Goal: Information Seeking & Learning: Find specific fact

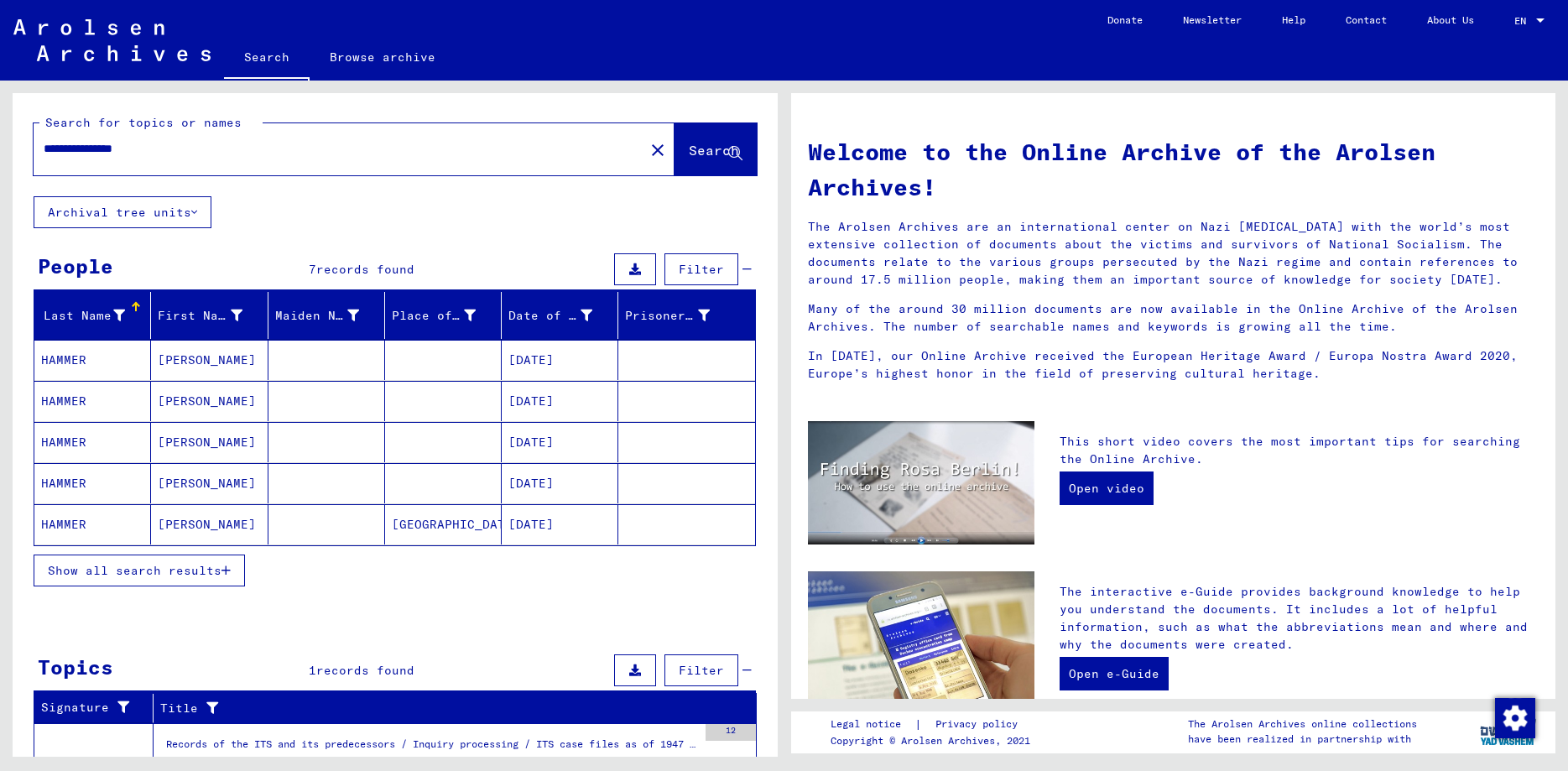
click at [148, 565] on span "Show all search results" at bounding box center [134, 570] width 174 height 15
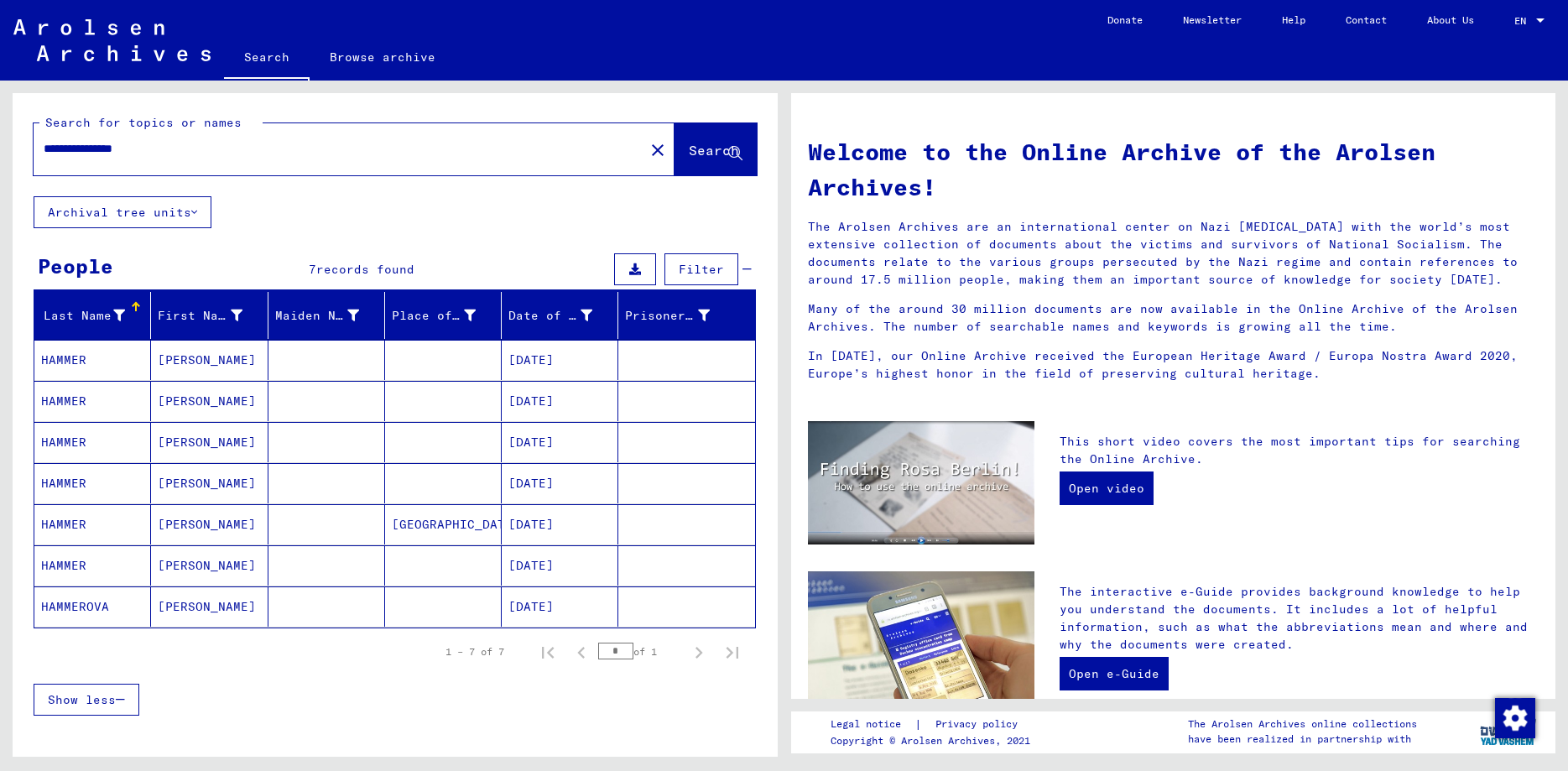
click at [48, 347] on mat-cell "HAMMER" at bounding box center [93, 359] width 116 height 40
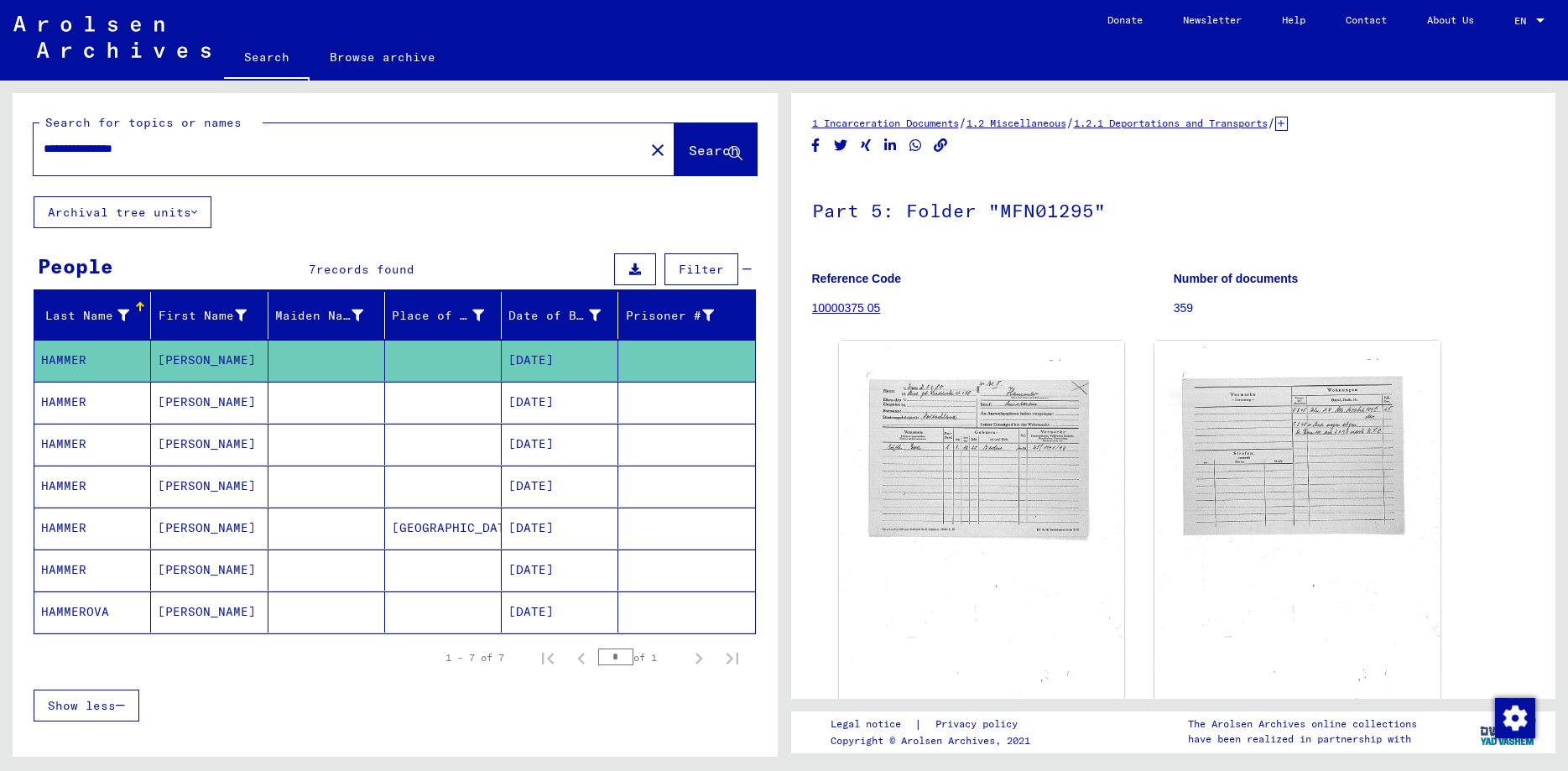
click at [64, 403] on mat-cell "HAMMER" at bounding box center [93, 403] width 116 height 41
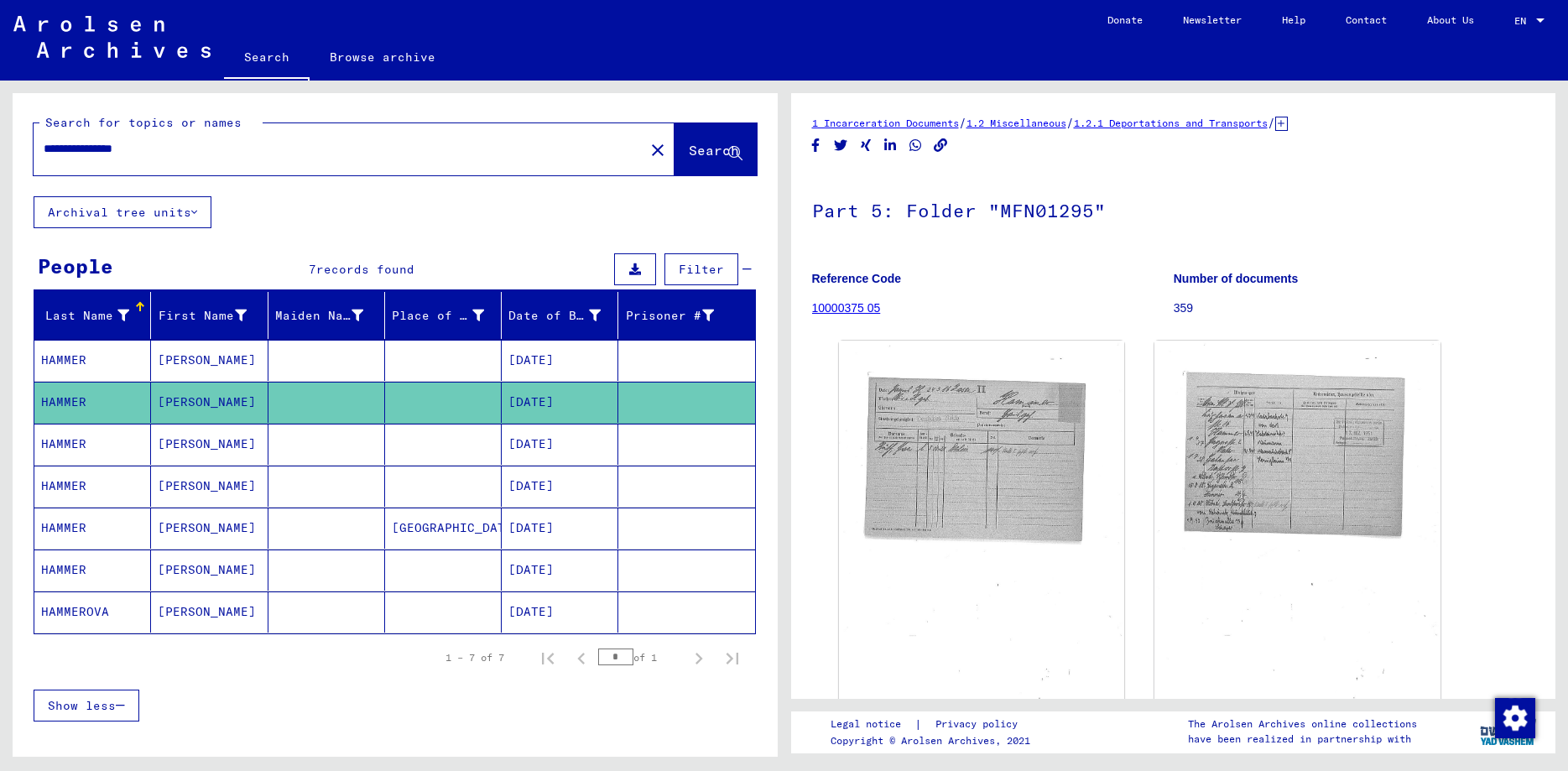
click at [64, 439] on mat-cell "HAMMER" at bounding box center [93, 444] width 116 height 41
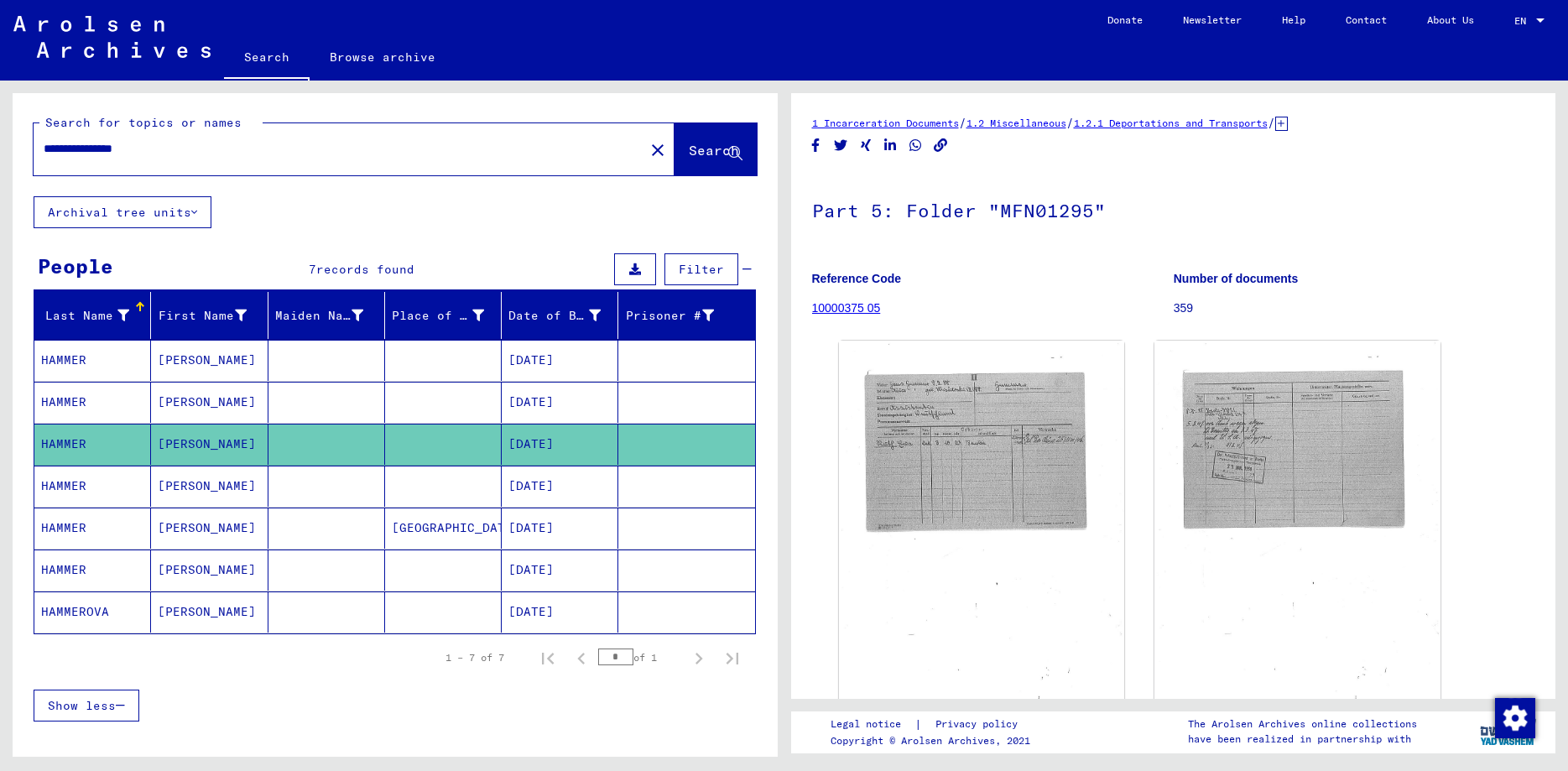
click at [65, 484] on mat-cell "HAMMER" at bounding box center [93, 487] width 116 height 41
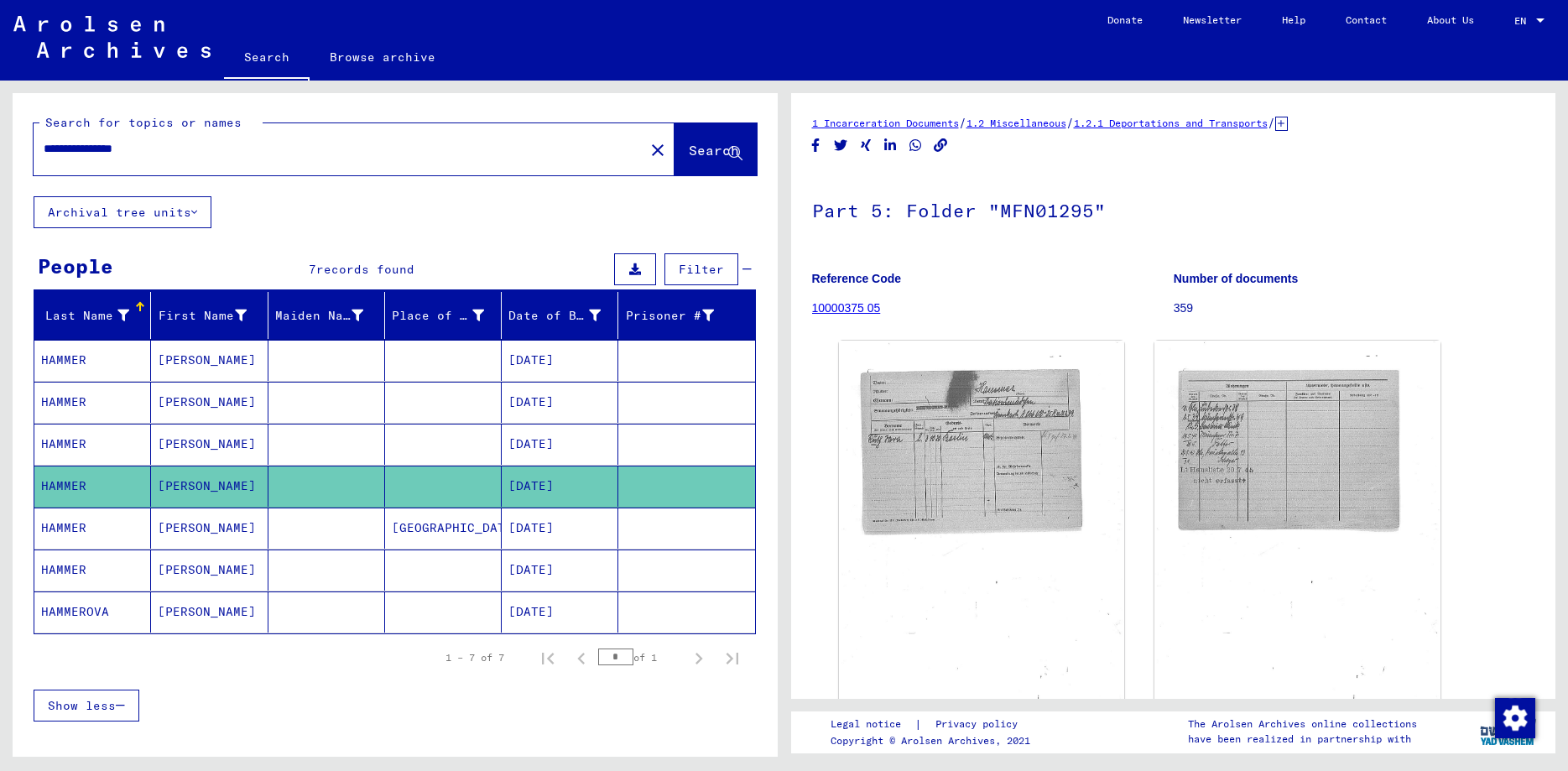
click at [68, 528] on mat-cell "HAMMER" at bounding box center [93, 528] width 116 height 41
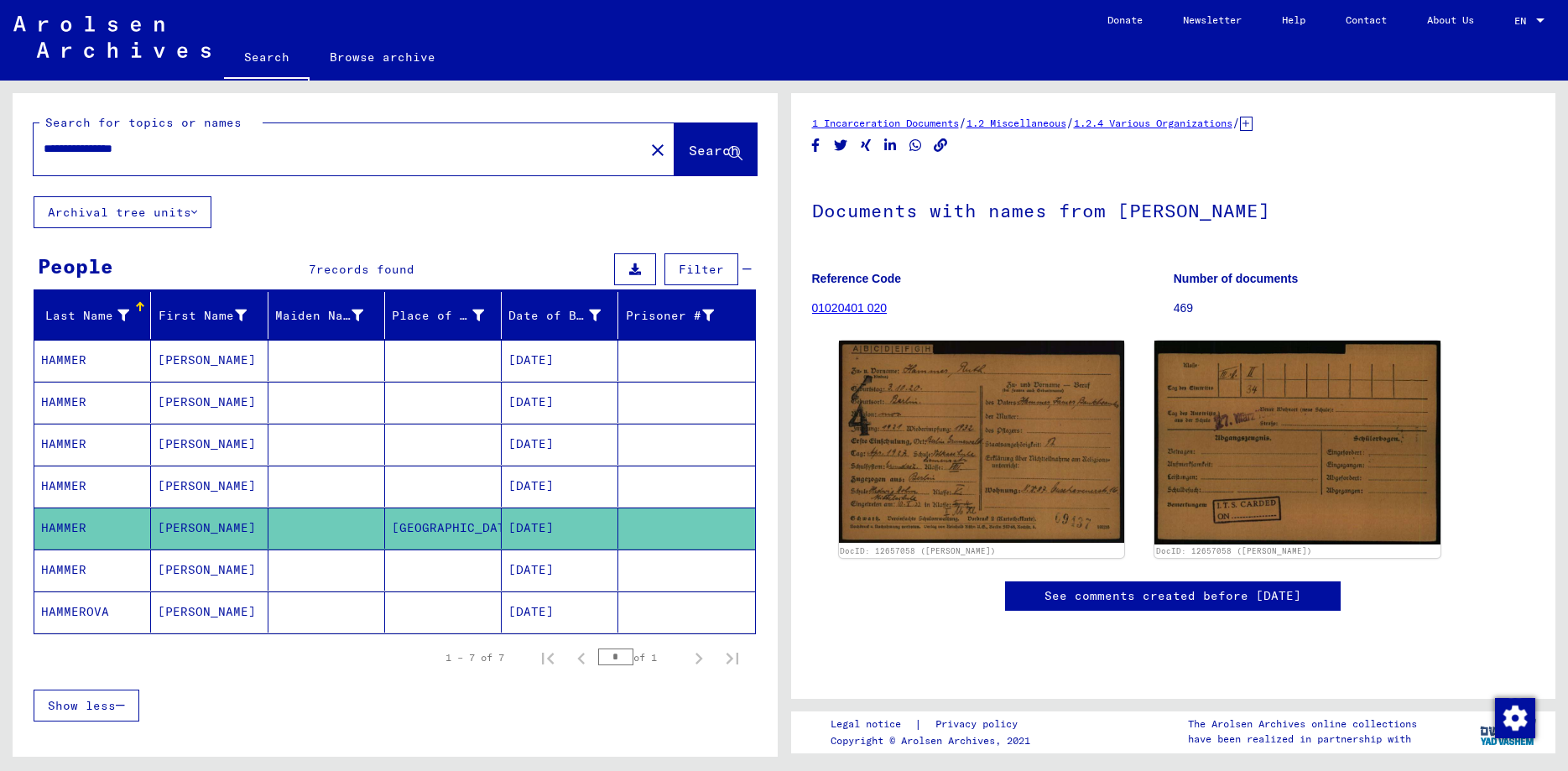
click at [68, 568] on mat-cell "HAMMER" at bounding box center [93, 571] width 116 height 41
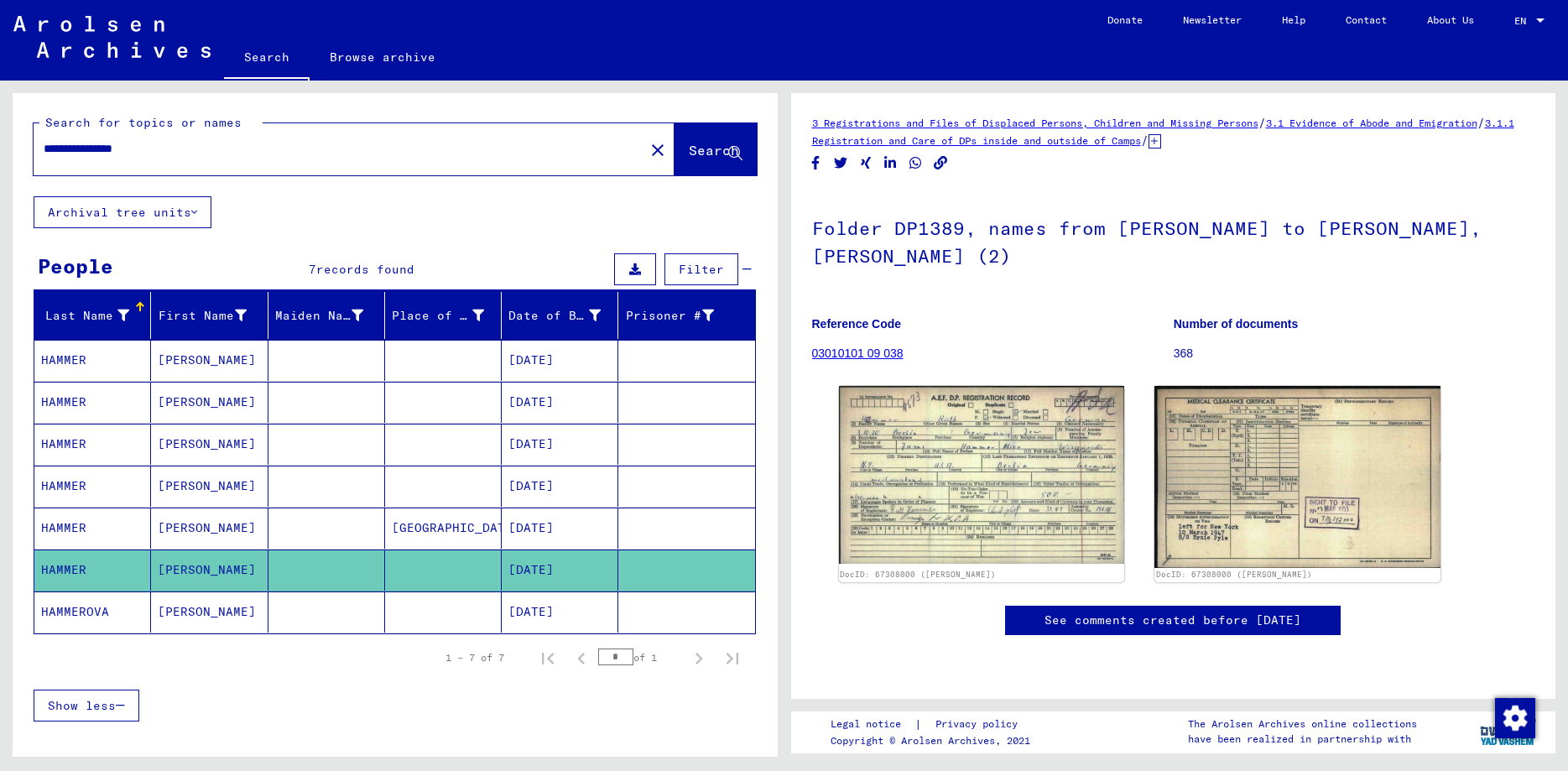
click at [68, 605] on mat-cell "HAMMEROVA" at bounding box center [93, 612] width 116 height 41
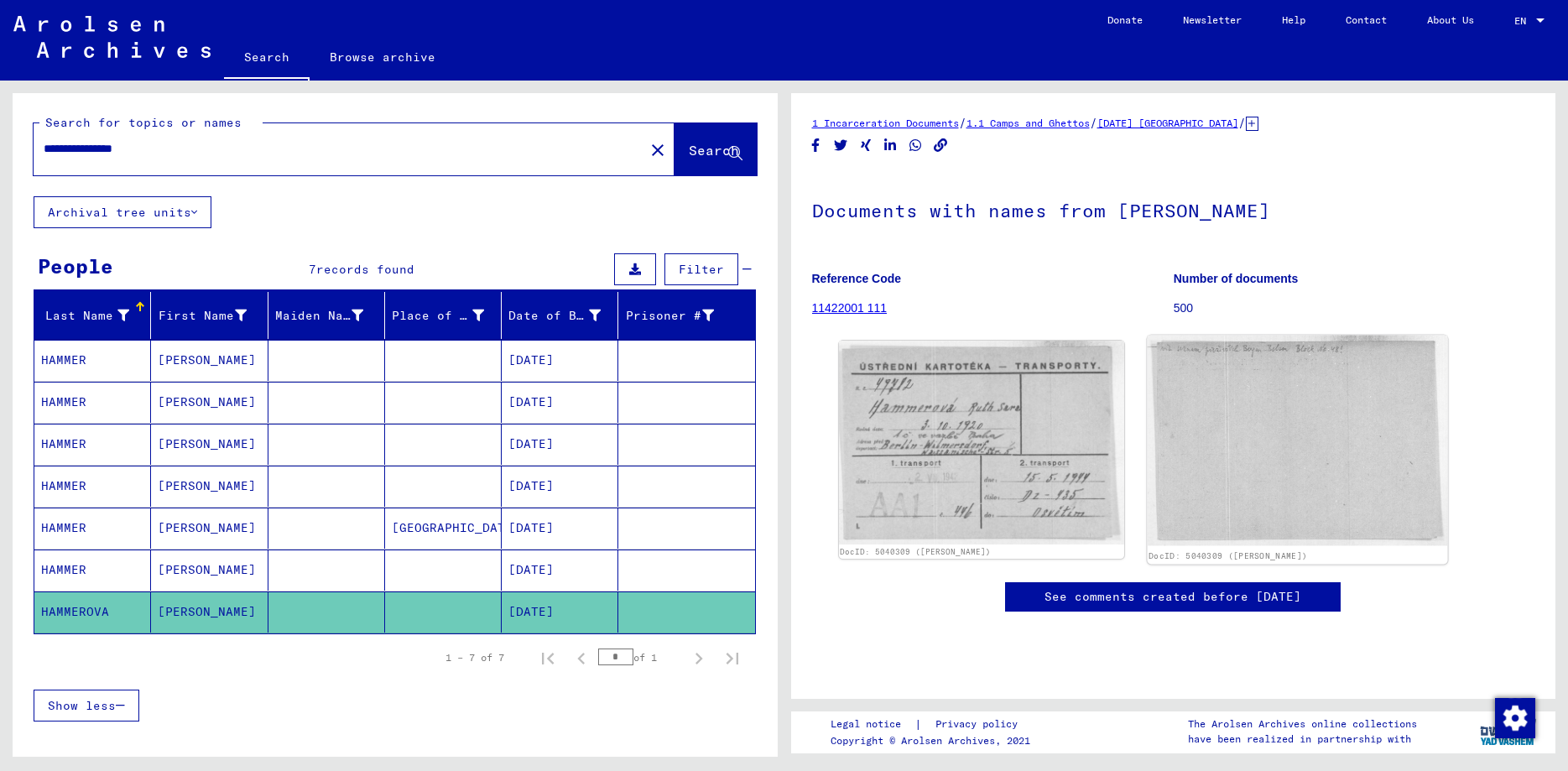
click at [1309, 401] on img at bounding box center [1298, 440] width 300 height 210
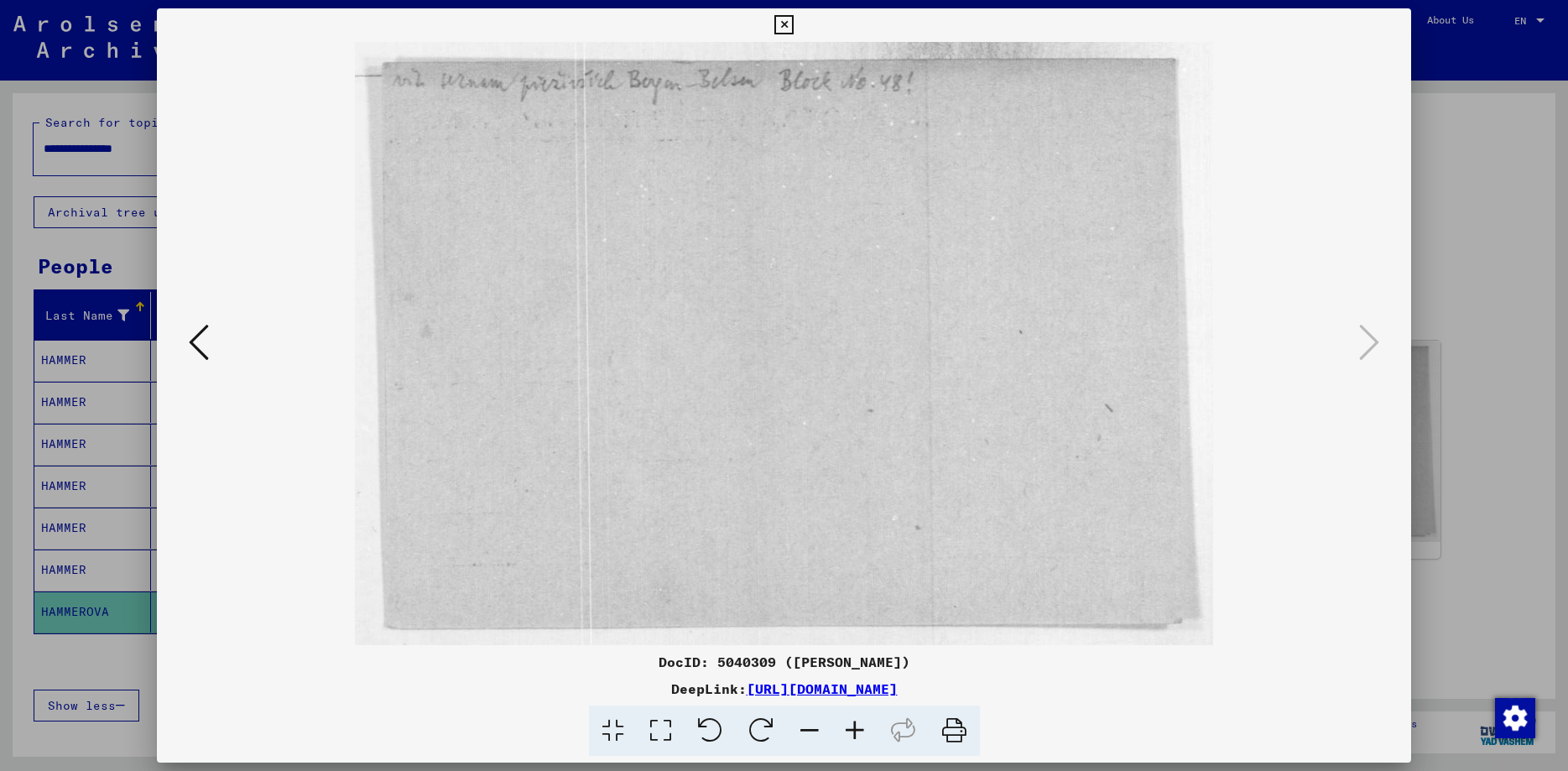
click at [793, 31] on icon at bounding box center [784, 25] width 20 height 20
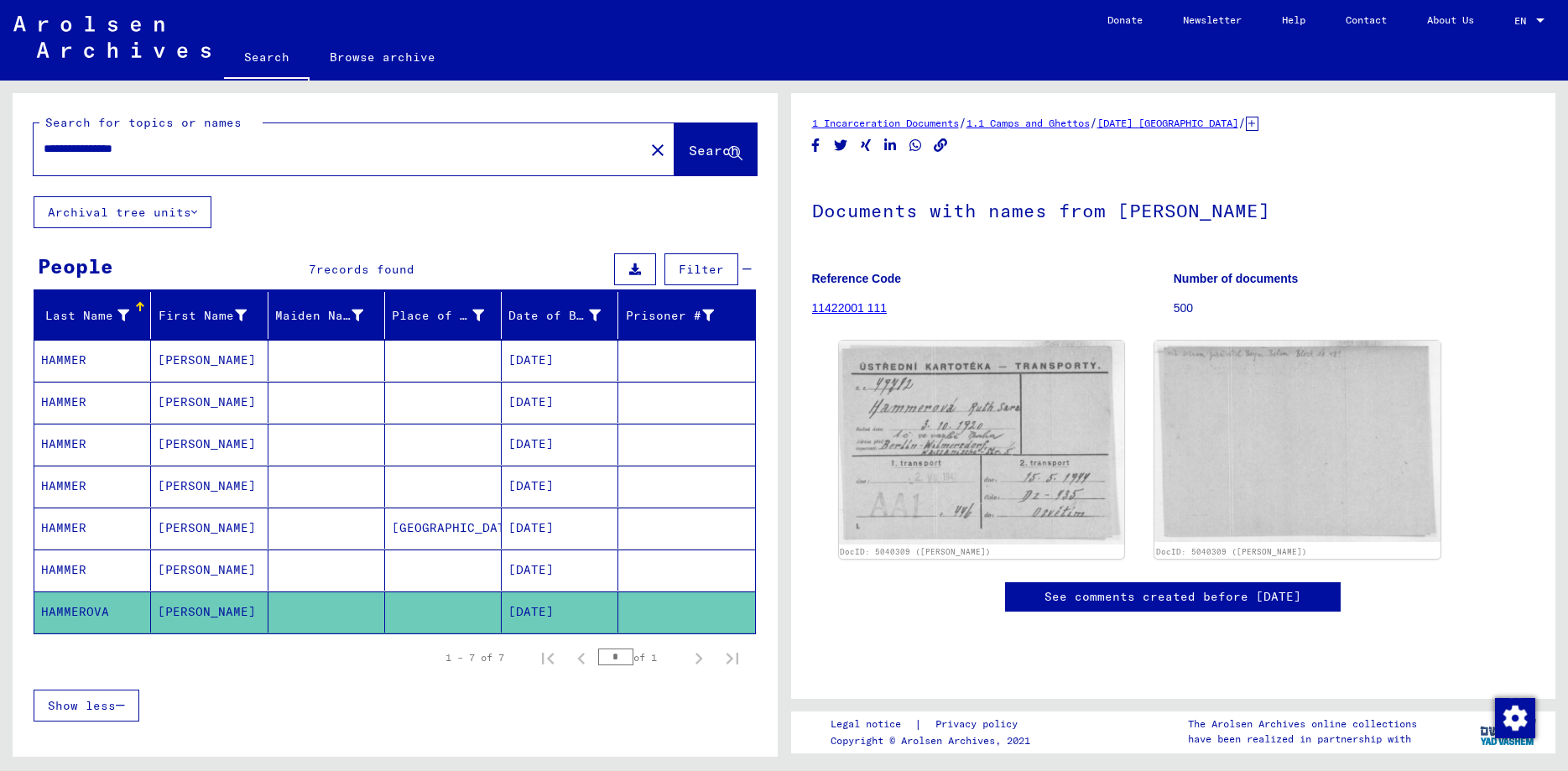
click at [50, 578] on mat-cell "HAMMER" at bounding box center [93, 571] width 116 height 41
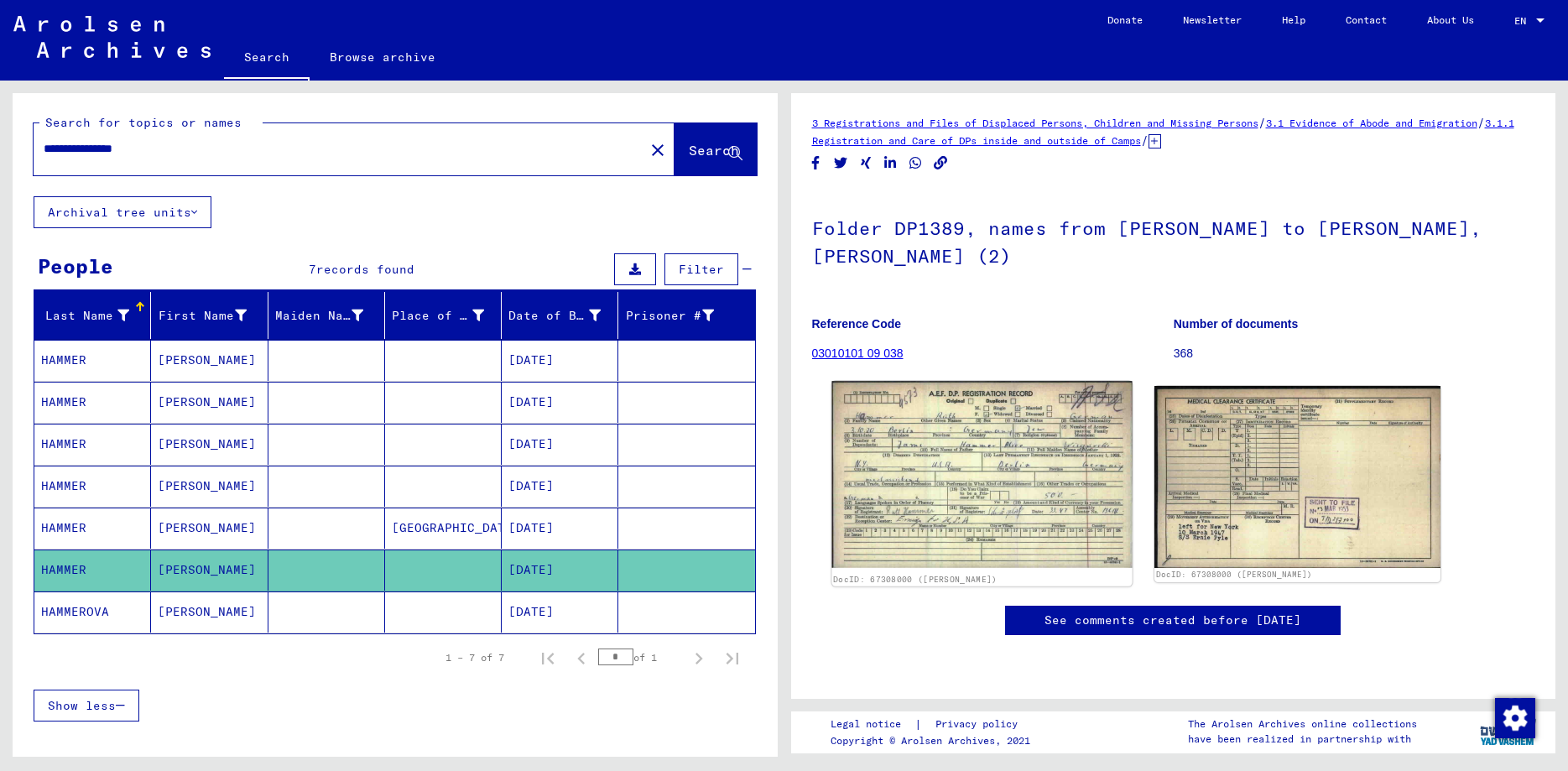
click at [1016, 450] on img at bounding box center [981, 475] width 300 height 188
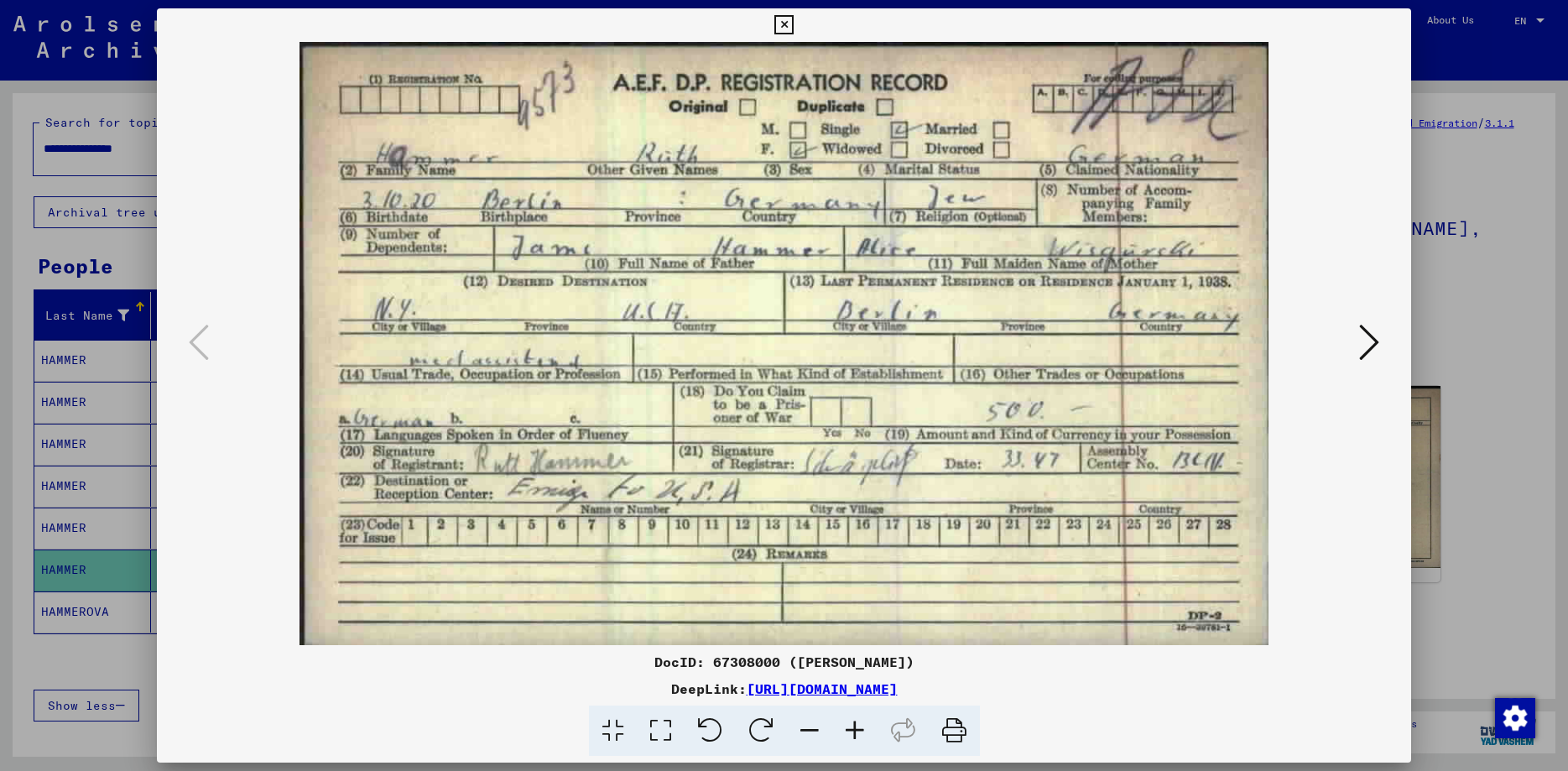
click at [1370, 344] on icon at bounding box center [1369, 342] width 20 height 40
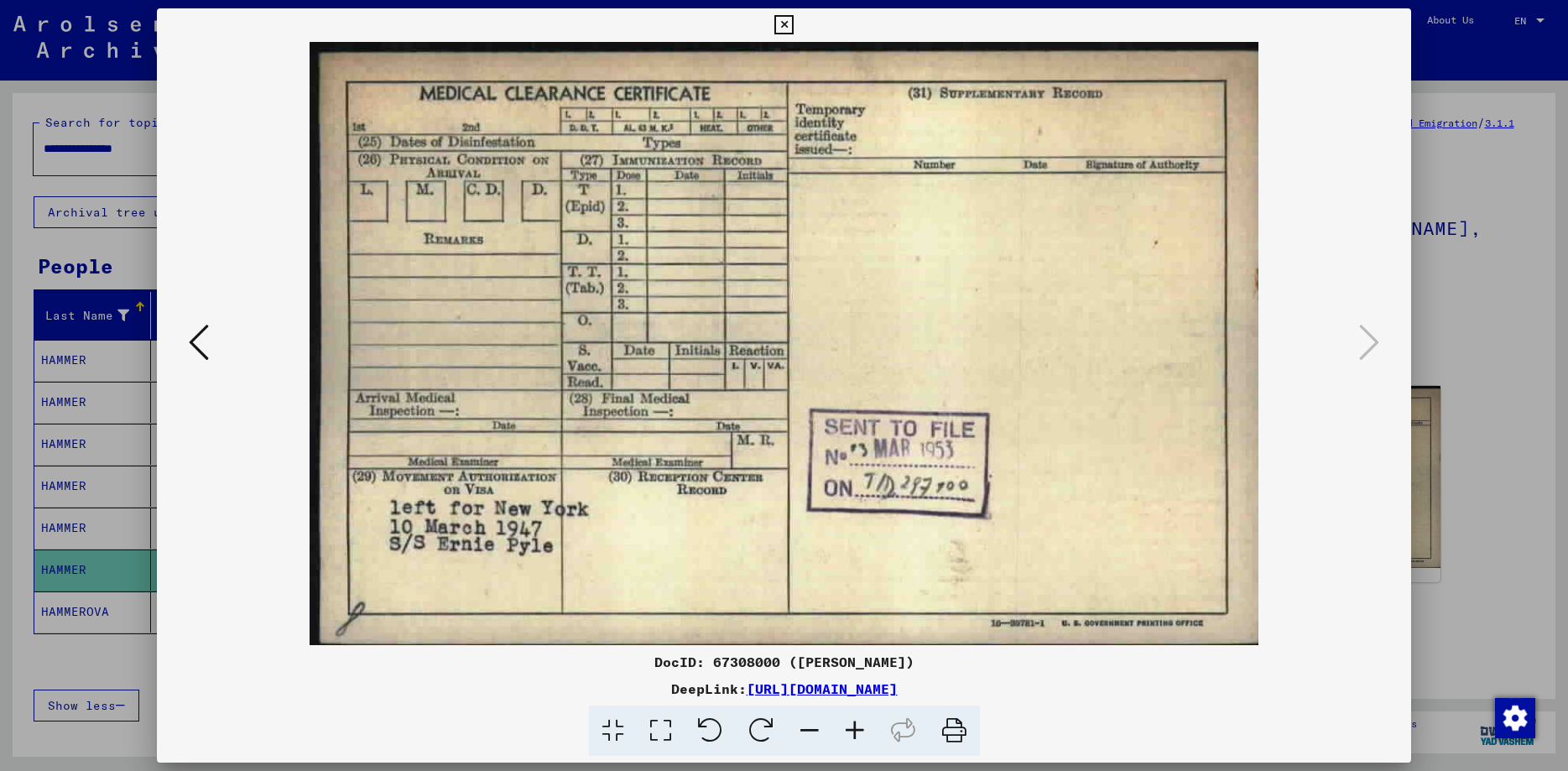
click at [793, 30] on icon at bounding box center [784, 25] width 20 height 20
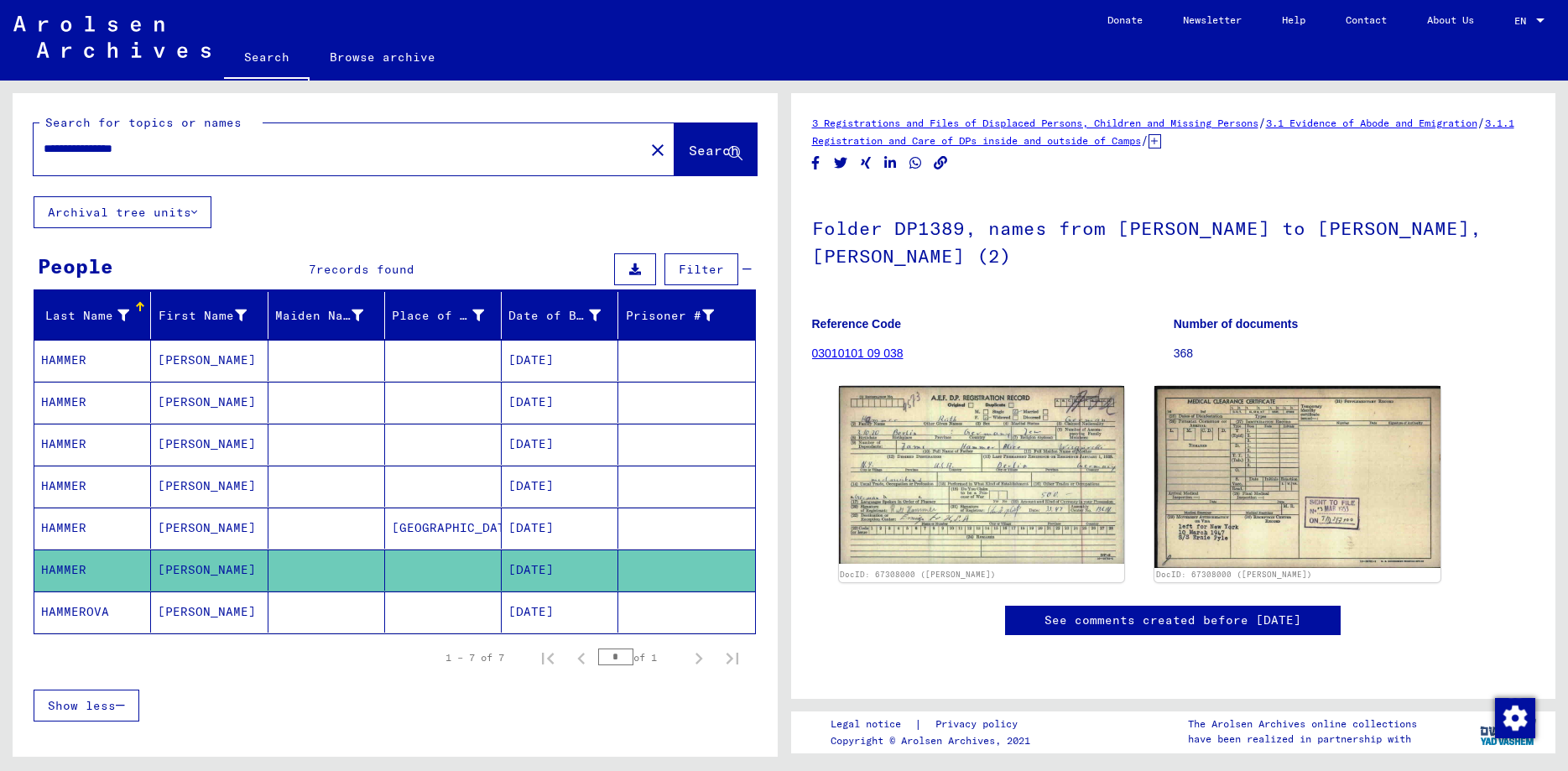
click at [226, 157] on input "**********" at bounding box center [338, 149] width 590 height 18
click at [227, 154] on input "**********" at bounding box center [338, 149] width 590 height 18
click at [226, 152] on input "**********" at bounding box center [338, 149] width 590 height 18
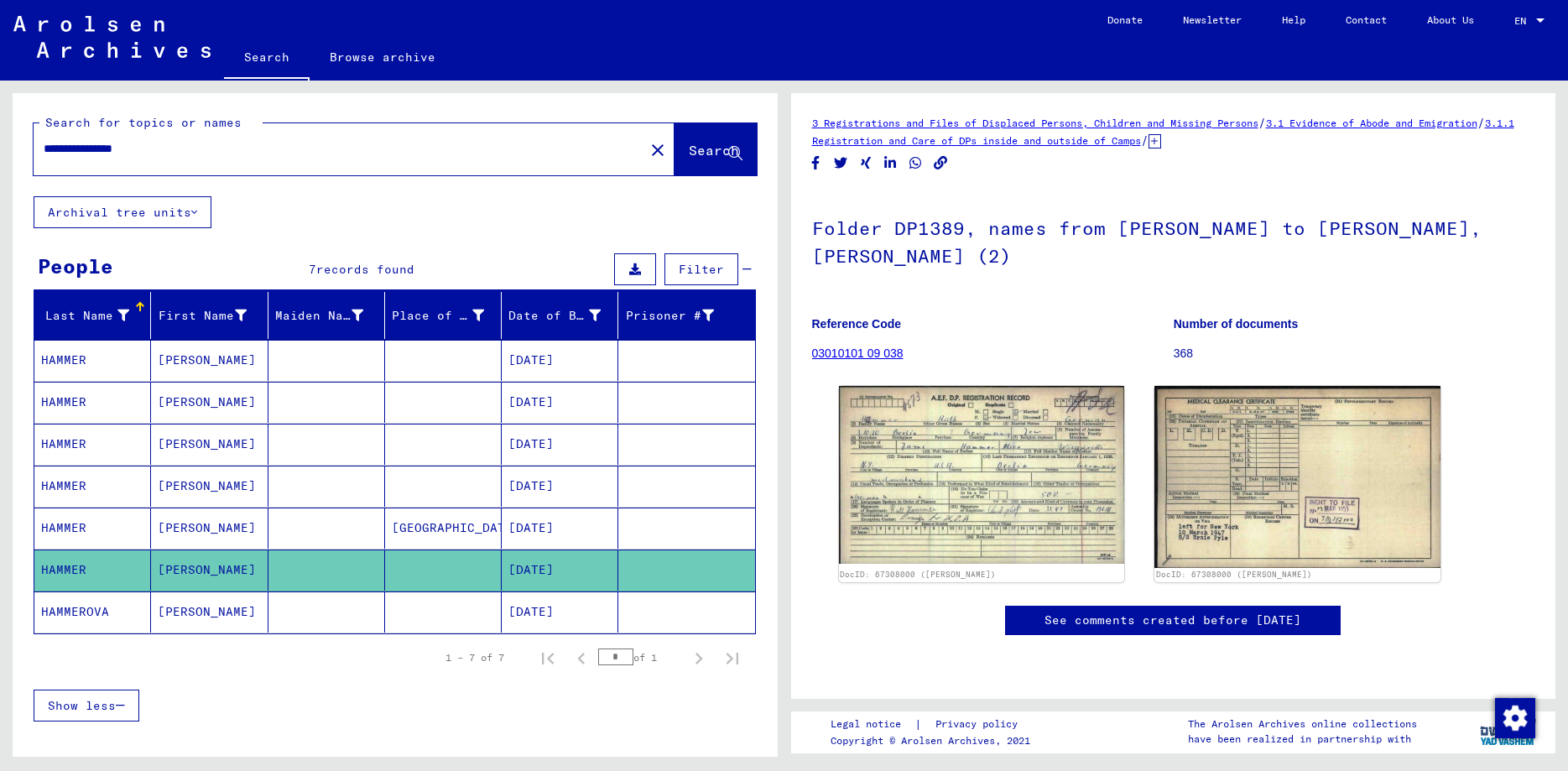
click at [223, 153] on input "**********" at bounding box center [338, 149] width 590 height 18
type input "**********"
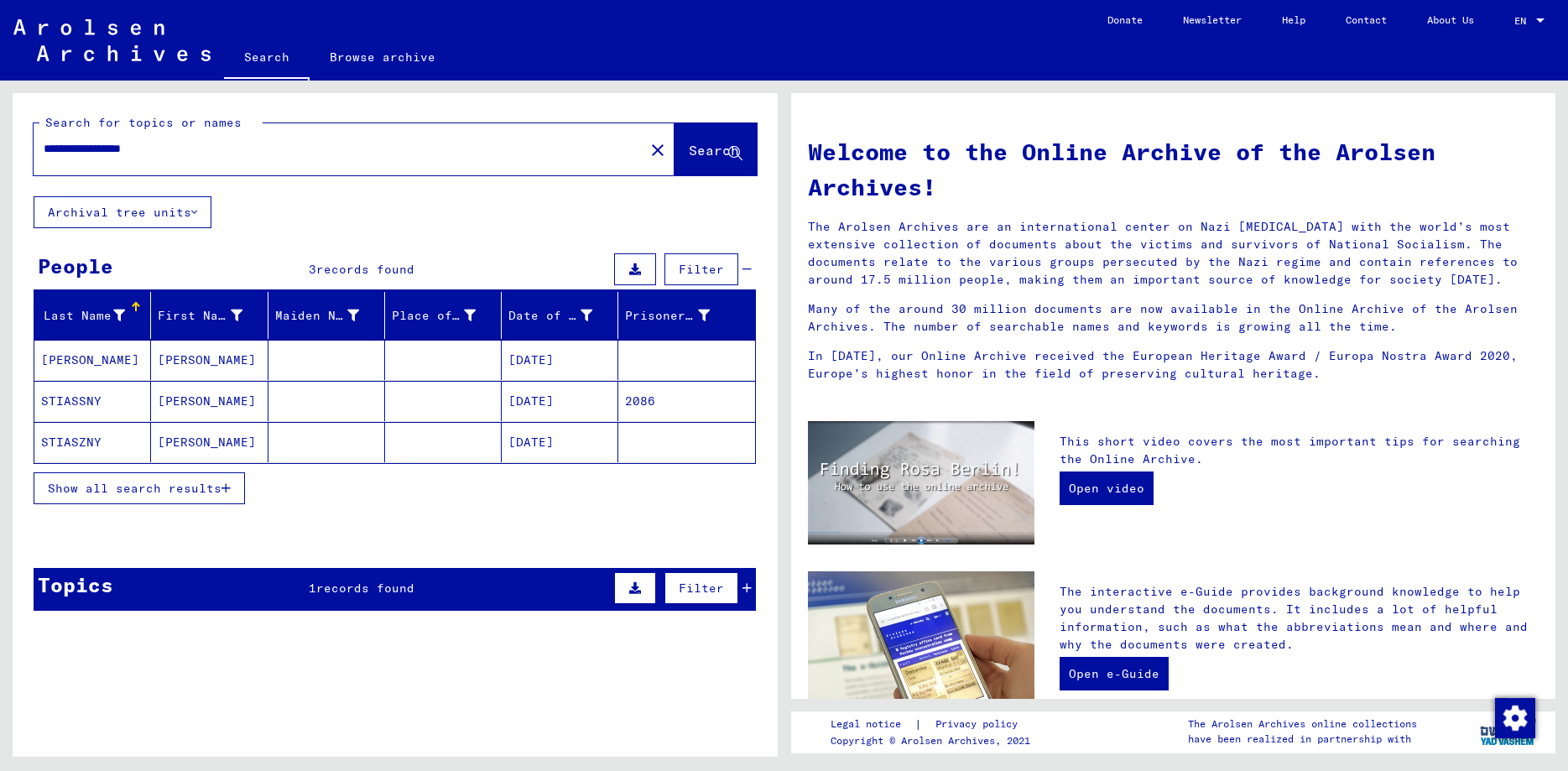
click at [101, 358] on mat-cell "[PERSON_NAME]" at bounding box center [93, 359] width 116 height 40
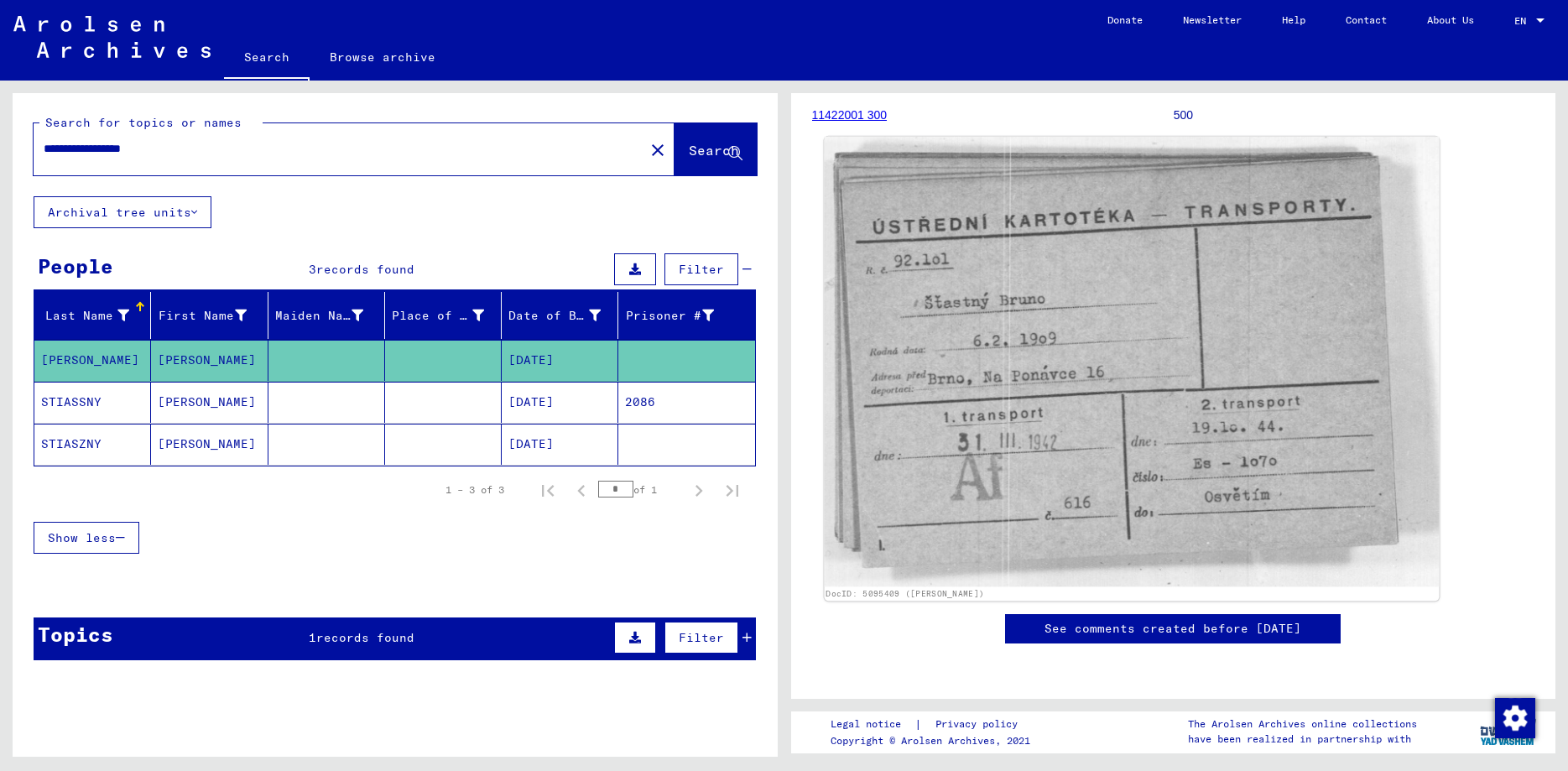
scroll to position [271, 0]
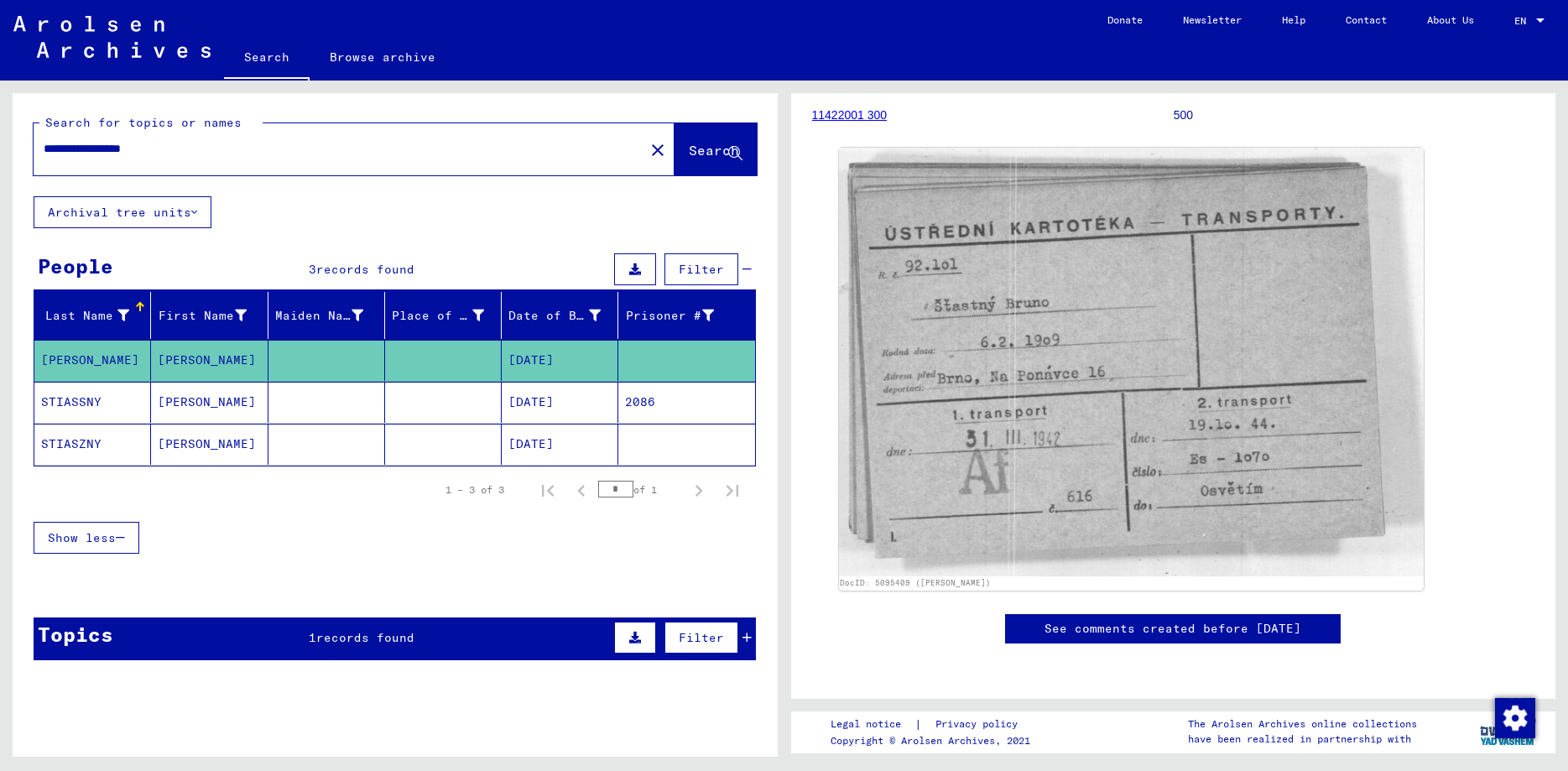
click at [88, 394] on mat-cell "STIASSNY" at bounding box center [93, 403] width 116 height 41
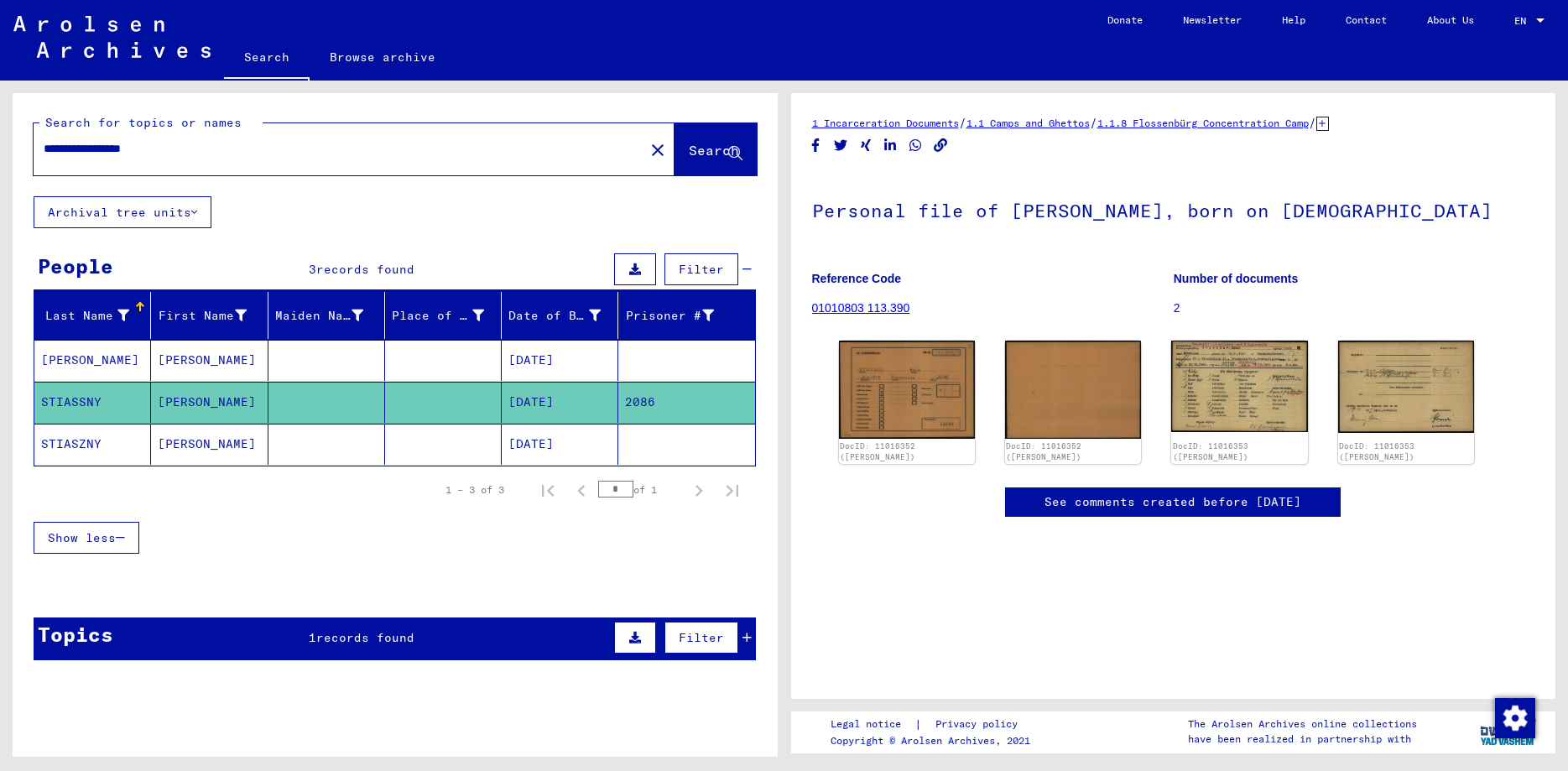
click at [89, 450] on mat-cell "STIASZNY" at bounding box center [93, 444] width 116 height 41
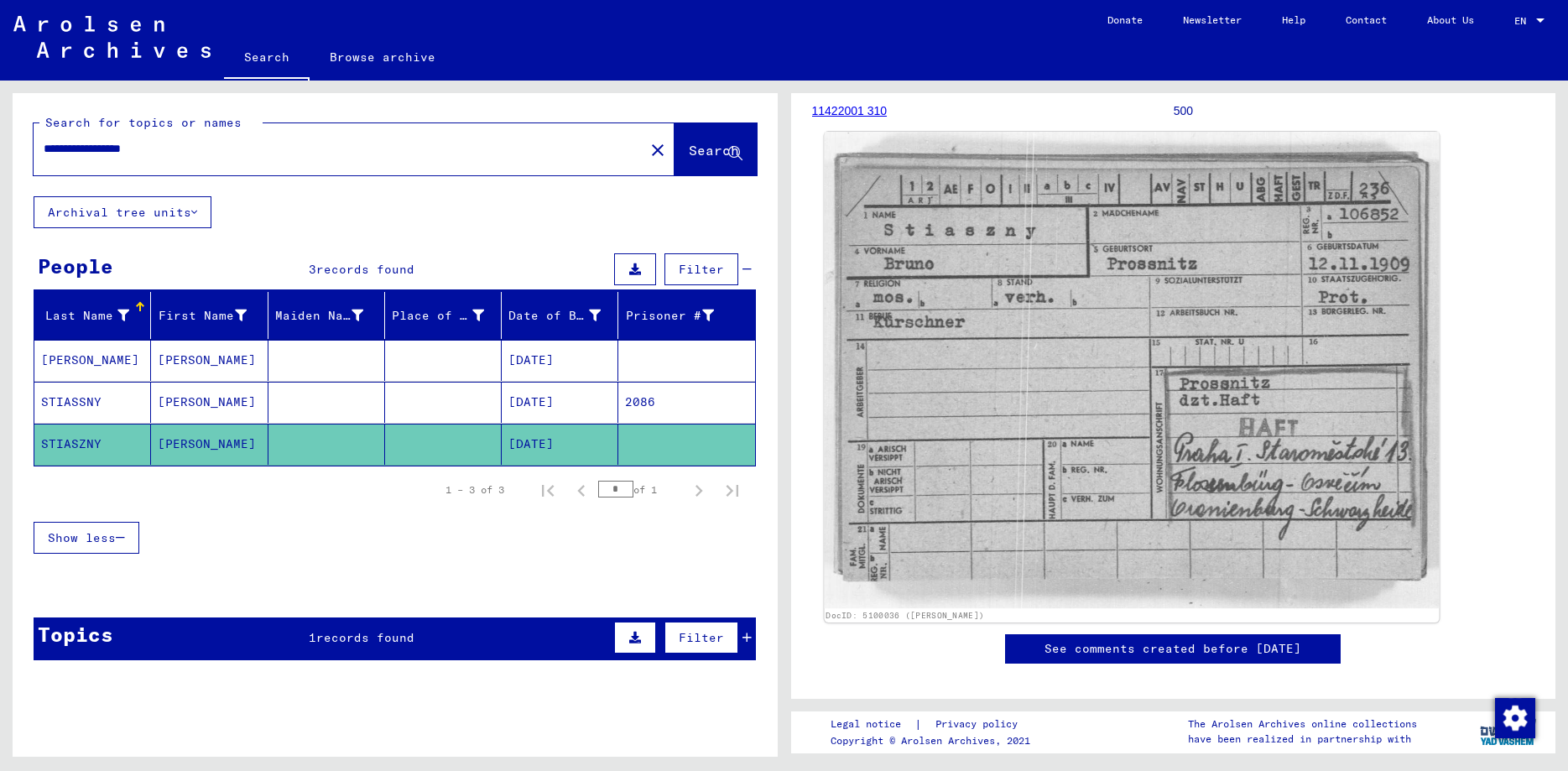
scroll to position [182, 0]
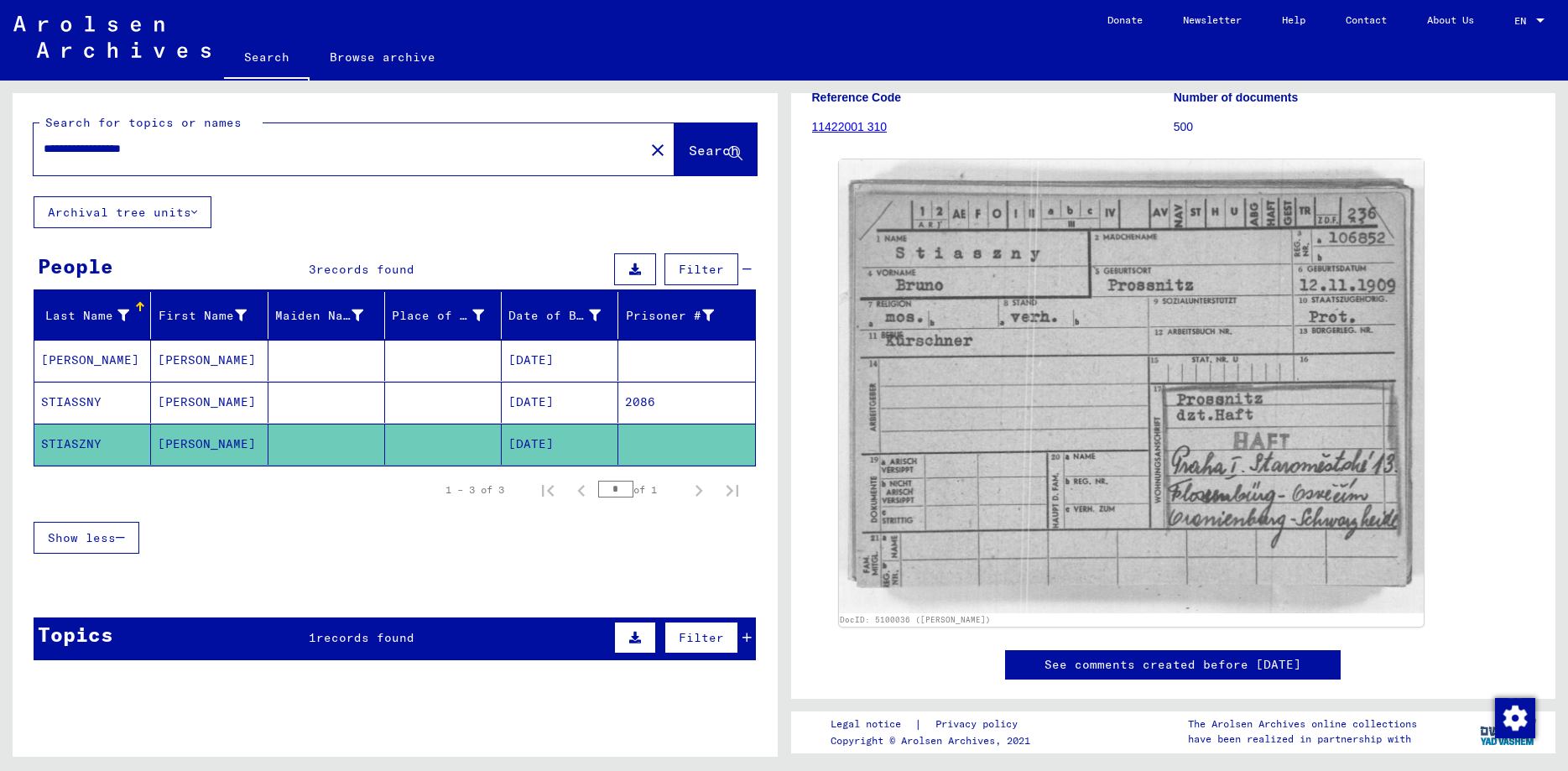
click at [102, 398] on mat-cell "STIASSNY" at bounding box center [93, 403] width 116 height 41
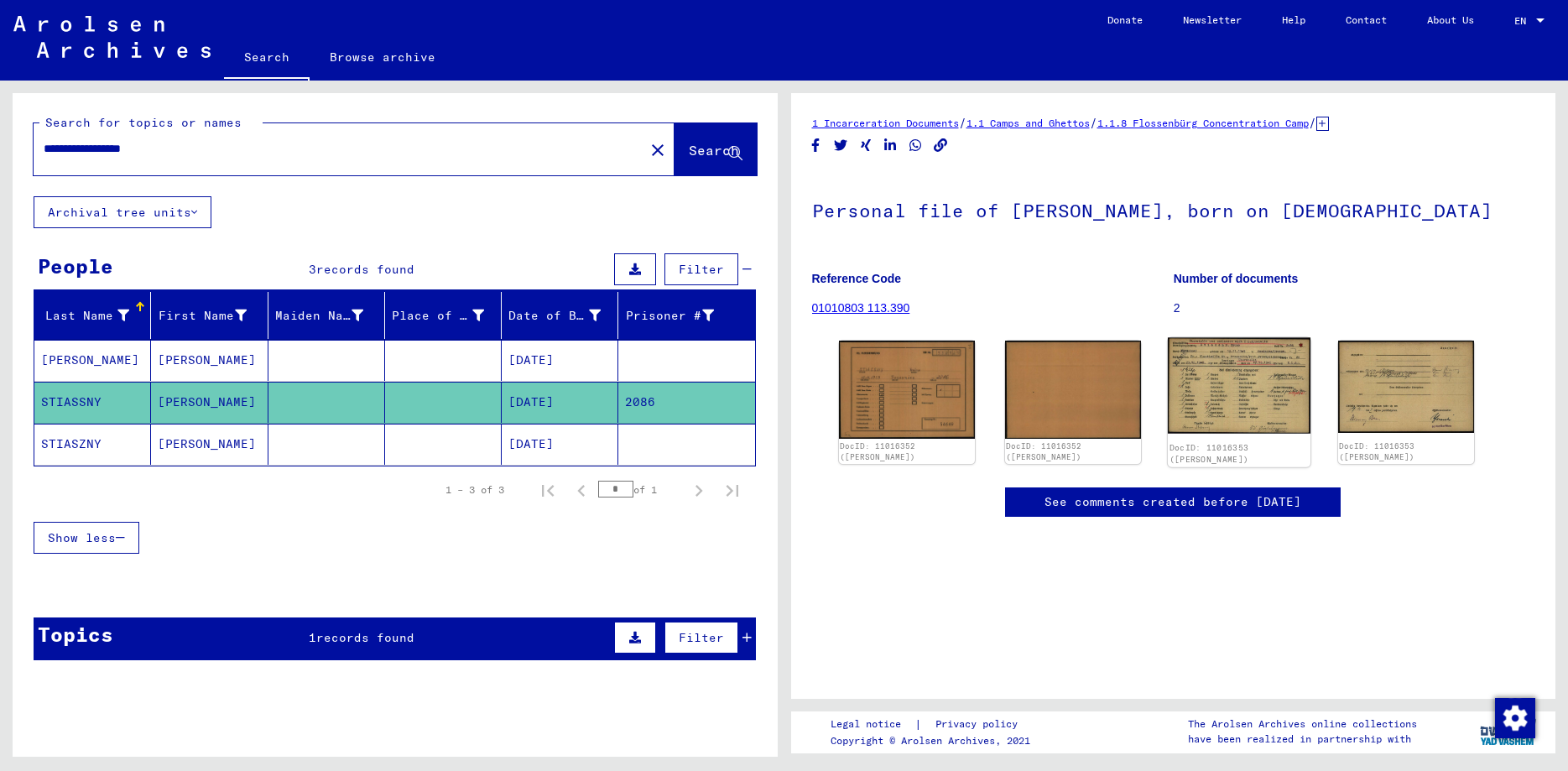
click at [1221, 408] on img at bounding box center [1238, 386] width 142 height 96
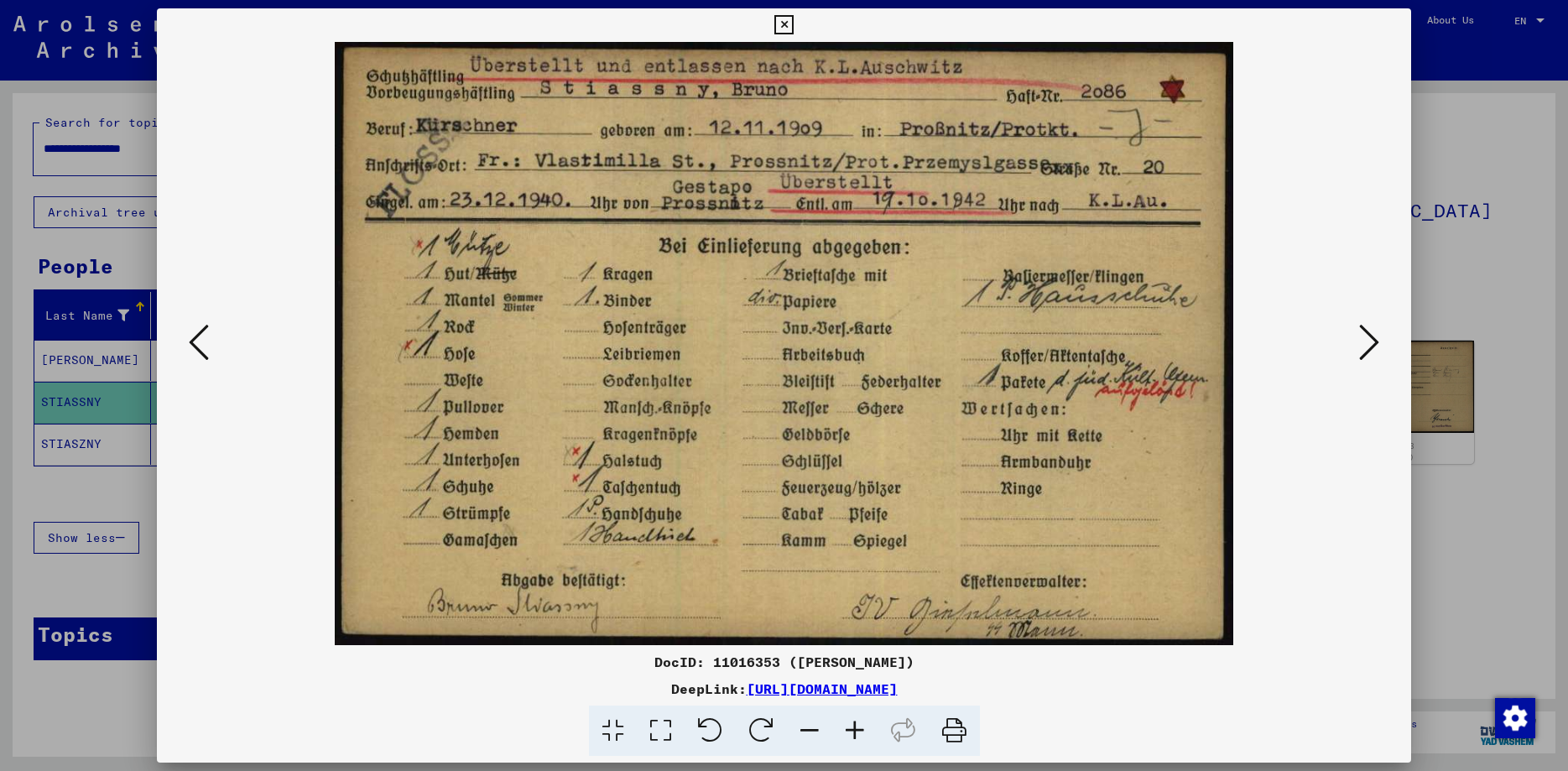
click at [793, 28] on icon at bounding box center [784, 25] width 20 height 20
